Goal: Entertainment & Leisure: Consume media (video, audio)

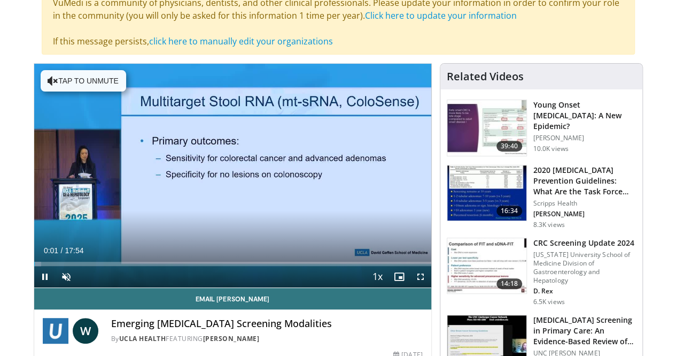
scroll to position [128, 0]
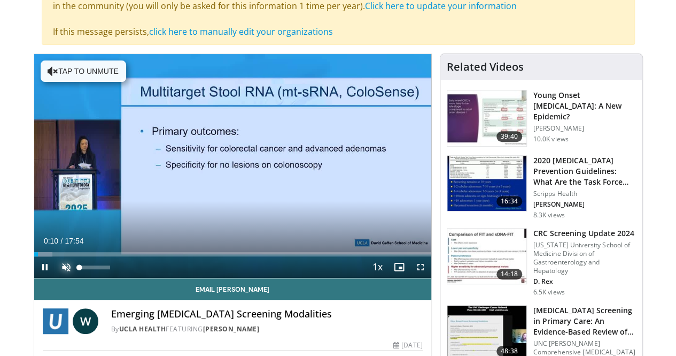
click at [56, 278] on span "Video Player" at bounding box center [66, 266] width 21 height 21
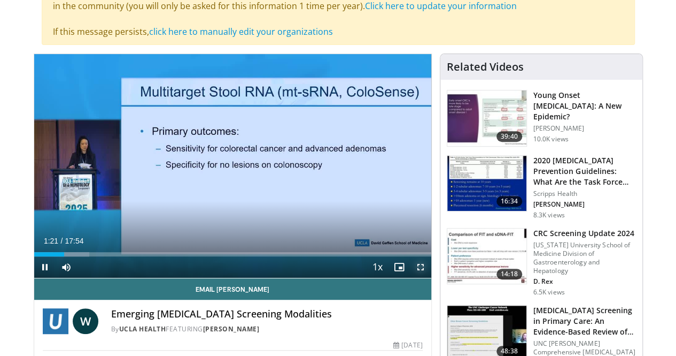
click at [430, 278] on span "Video Player" at bounding box center [420, 266] width 21 height 21
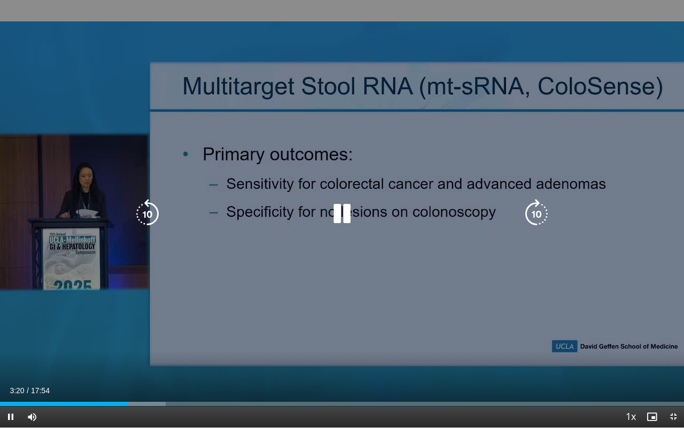
click at [345, 223] on icon "Video Player" at bounding box center [342, 214] width 30 height 30
click at [339, 214] on icon "Video Player" at bounding box center [342, 214] width 30 height 30
click at [346, 206] on icon "Video Player" at bounding box center [342, 214] width 30 height 30
click at [337, 209] on icon "Video Player" at bounding box center [342, 214] width 30 height 30
click at [340, 212] on icon "Video Player" at bounding box center [342, 214] width 30 height 30
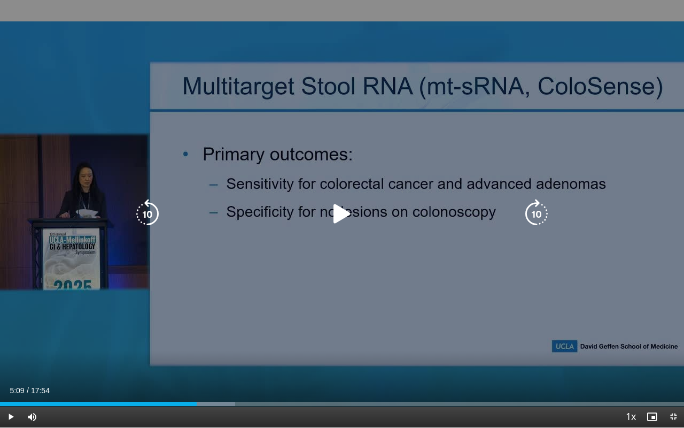
click at [343, 214] on icon "Video Player" at bounding box center [342, 214] width 30 height 30
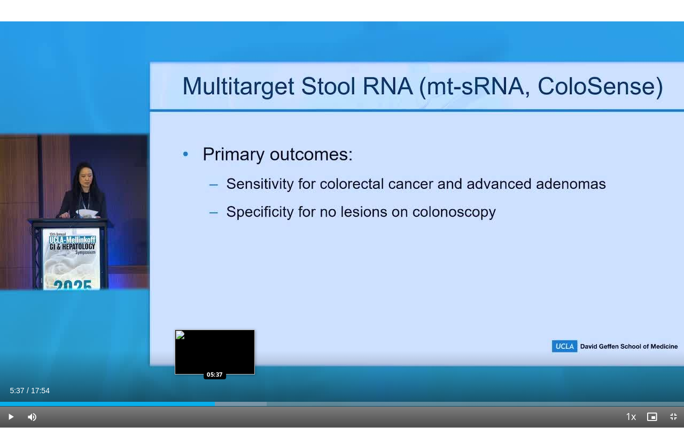
click at [215, 355] on div "05:37" at bounding box center [107, 404] width 215 height 4
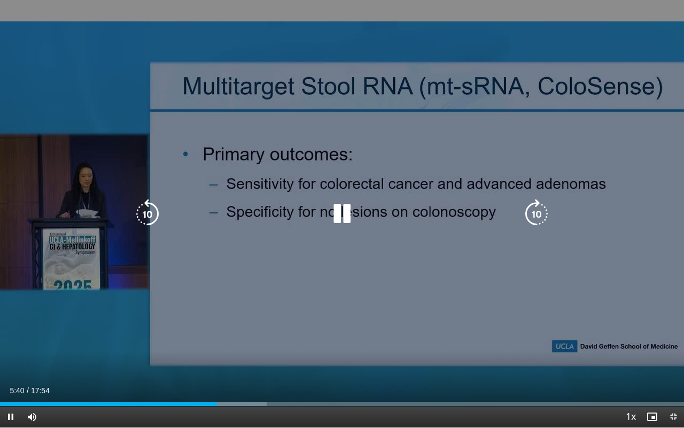
click at [342, 215] on icon "Video Player" at bounding box center [342, 214] width 30 height 30
click at [342, 216] on icon "Video Player" at bounding box center [342, 214] width 30 height 30
click at [345, 214] on icon "Video Player" at bounding box center [342, 214] width 30 height 30
click at [342, 217] on icon "Video Player" at bounding box center [342, 214] width 30 height 30
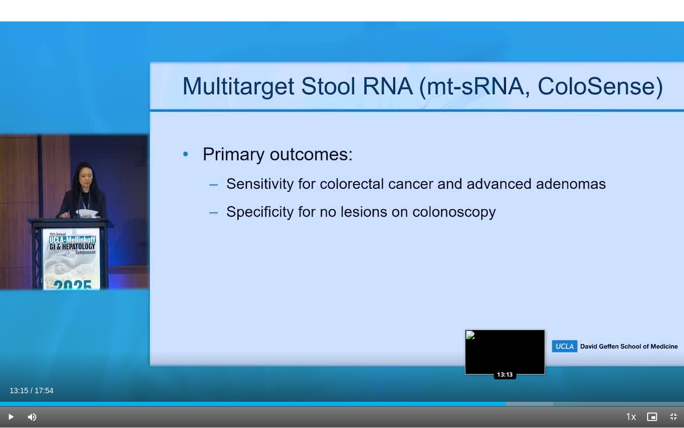
click at [506, 355] on div "13:24" at bounding box center [253, 404] width 506 height 4
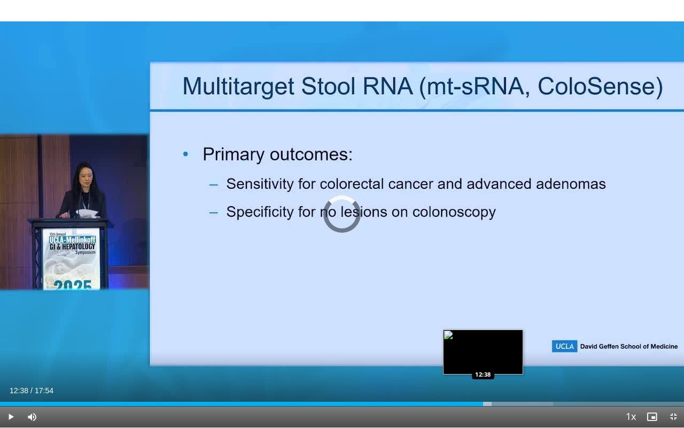
click at [483, 355] on div "Loaded : 80.83% 12:38 12:38" at bounding box center [342, 404] width 684 height 4
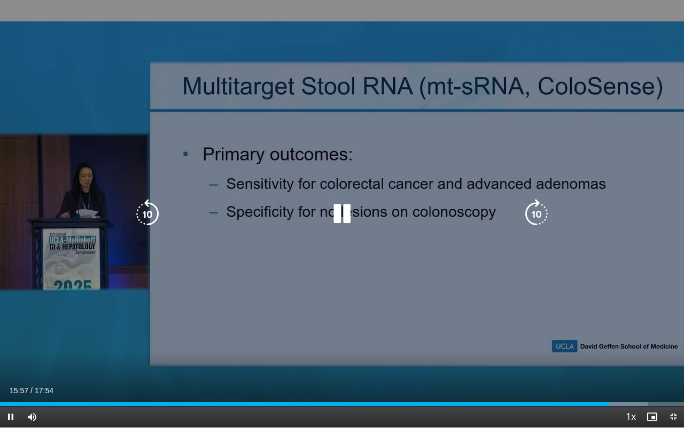
click at [343, 211] on icon "Video Player" at bounding box center [342, 214] width 30 height 30
click at [334, 207] on icon "Video Player" at bounding box center [342, 214] width 30 height 30
click at [344, 216] on icon "Video Player" at bounding box center [342, 214] width 30 height 30
click at [341, 221] on icon "Video Player" at bounding box center [342, 214] width 30 height 30
click at [342, 217] on icon "Video Player" at bounding box center [342, 214] width 30 height 30
